Goal: Transaction & Acquisition: Book appointment/travel/reservation

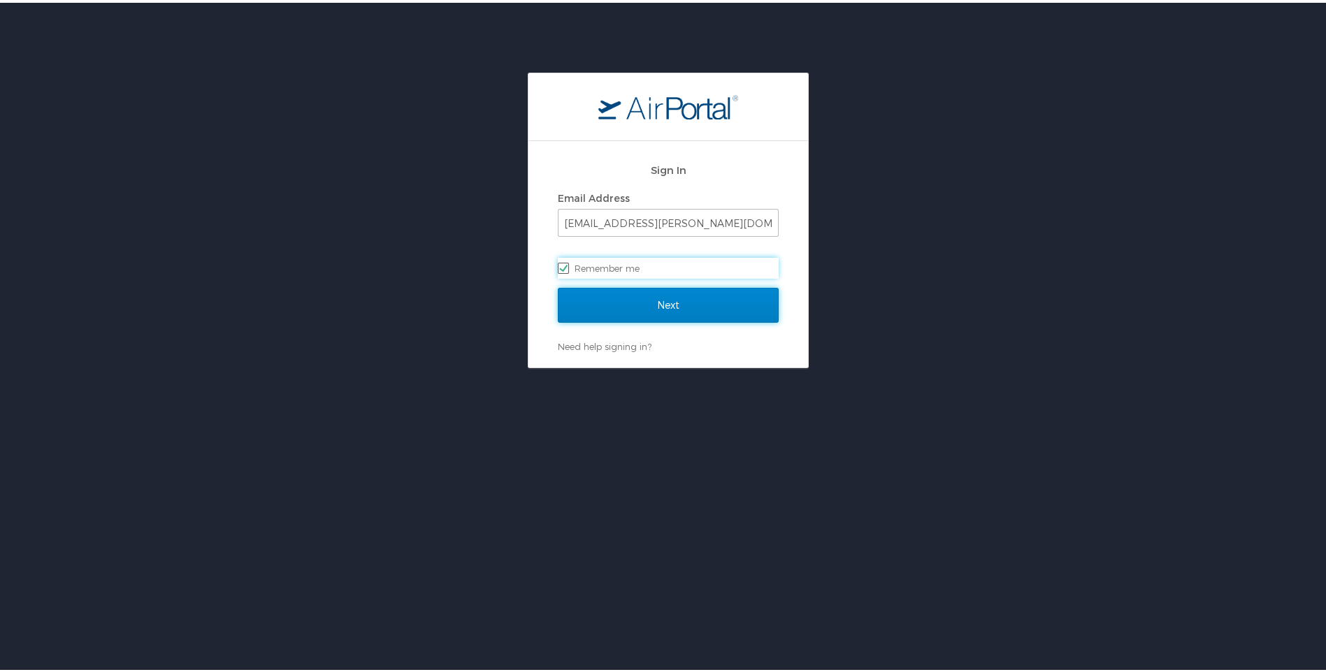
click at [699, 289] on input "Next" at bounding box center [668, 302] width 221 height 35
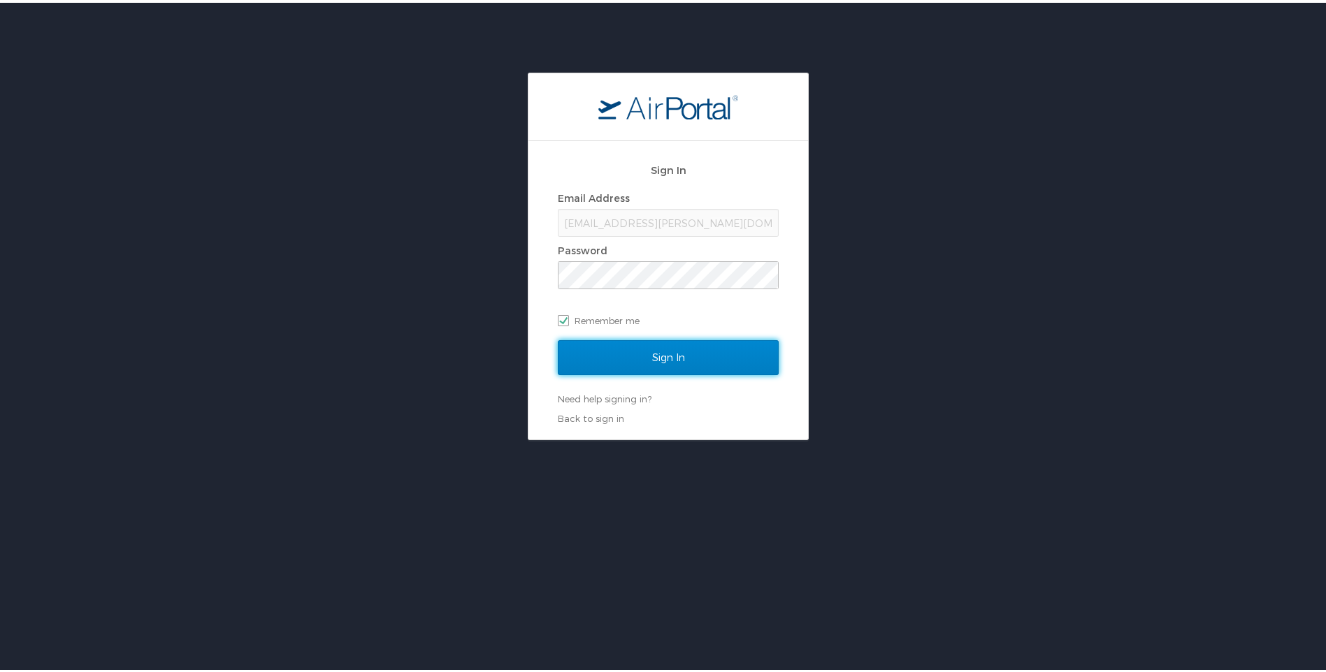
click at [652, 340] on input "Sign In" at bounding box center [668, 355] width 221 height 35
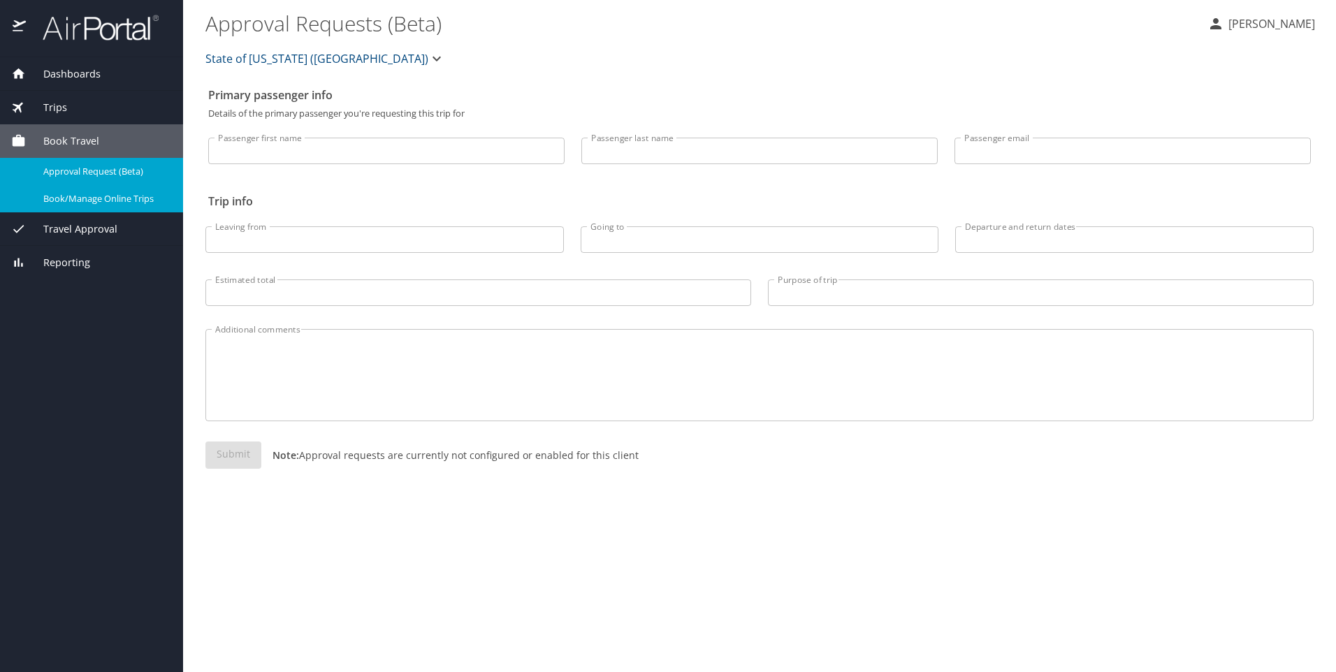
click at [93, 195] on span "Book/Manage Online Trips" at bounding box center [104, 198] width 123 height 13
click at [97, 203] on span "Book/Manage Online Trips" at bounding box center [104, 198] width 123 height 13
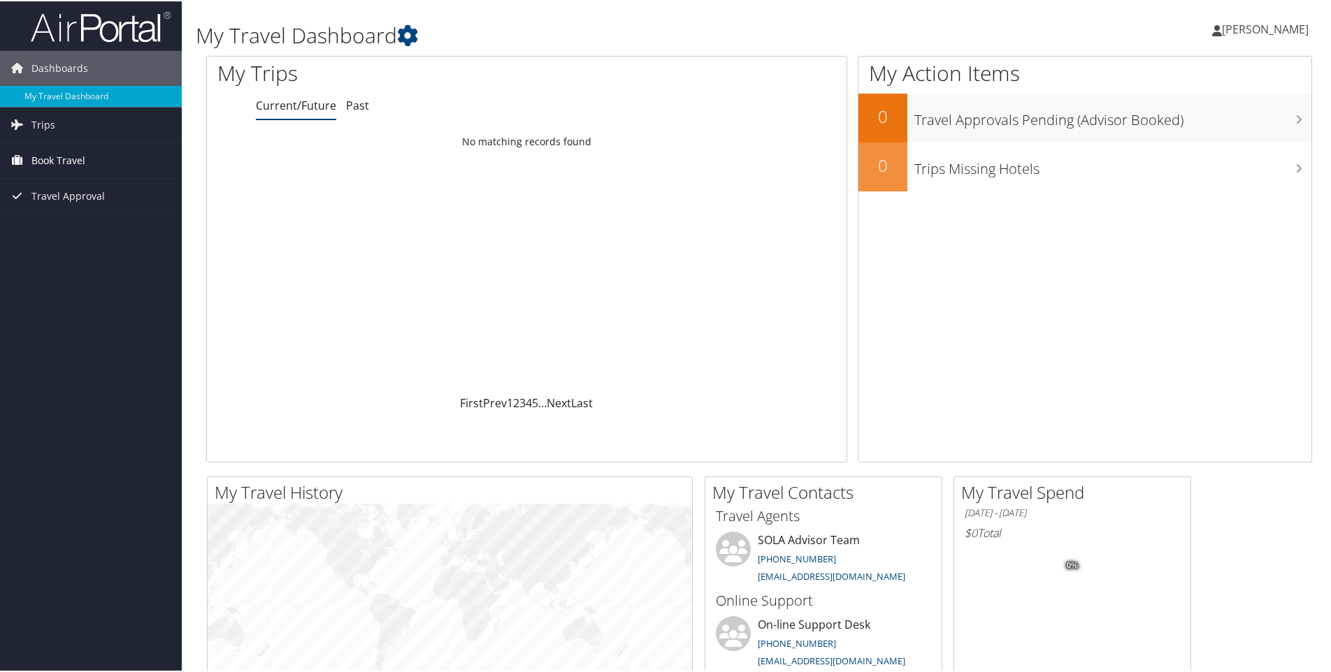
click at [99, 147] on link "Book Travel" at bounding box center [91, 159] width 182 height 35
click at [80, 157] on span "Book Travel" at bounding box center [58, 159] width 54 height 35
click at [90, 156] on link "Book Travel" at bounding box center [91, 159] width 182 height 35
click at [57, 203] on link "Book/Manage Online Trips" at bounding box center [91, 208] width 182 height 21
